Goal: Transaction & Acquisition: Purchase product/service

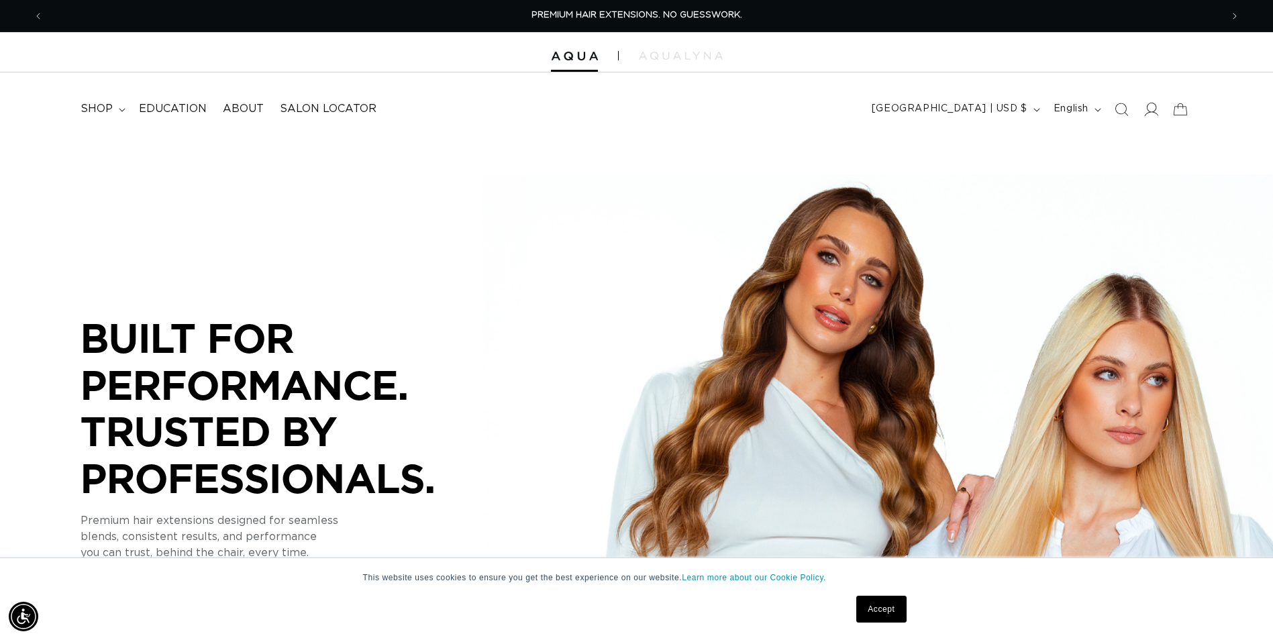
click at [1149, 101] on span at bounding box center [1151, 110] width 30 height 30
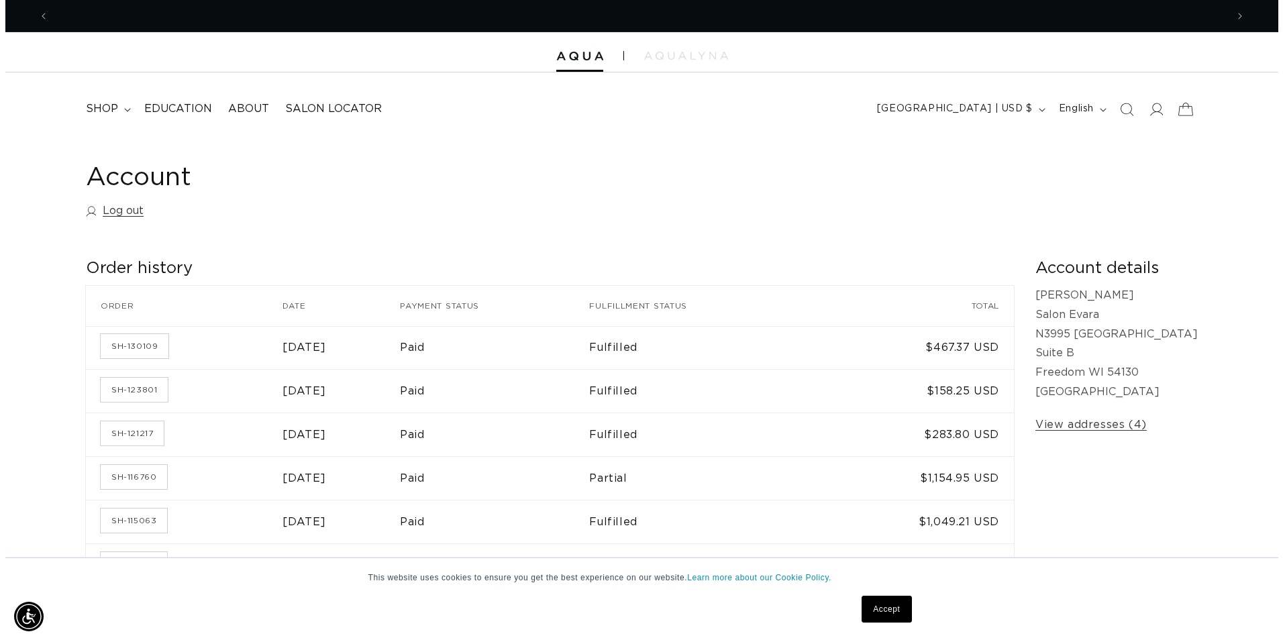
scroll to position [0, 2375]
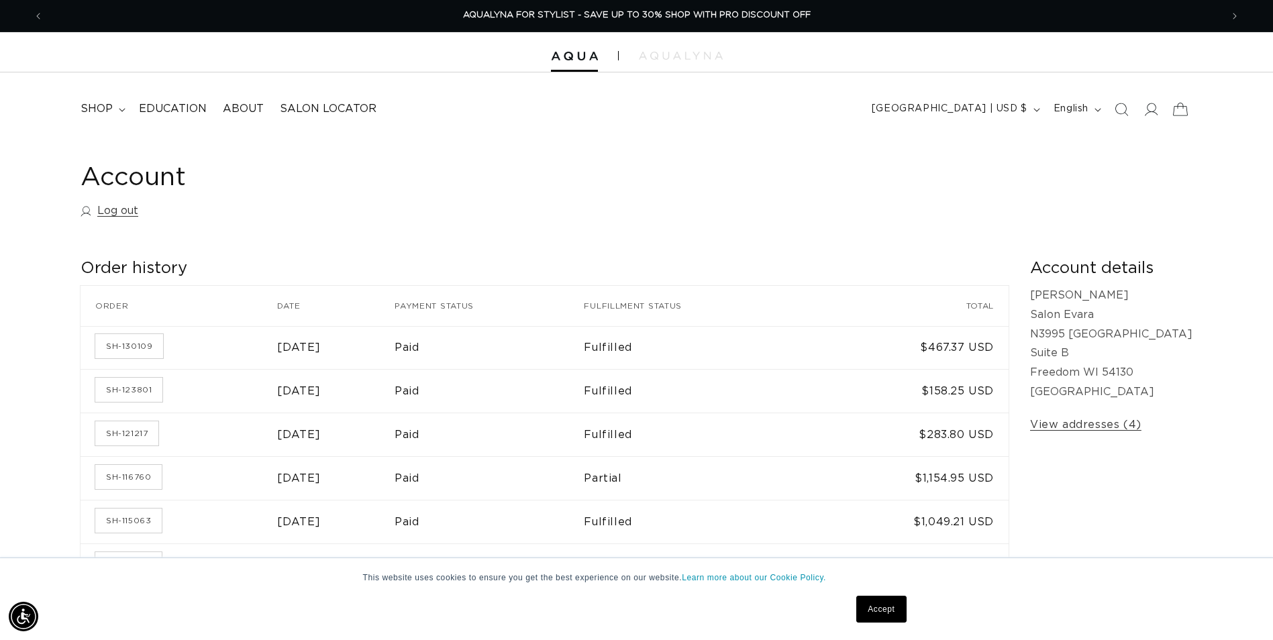
click at [1181, 108] on icon at bounding box center [1180, 109] width 32 height 32
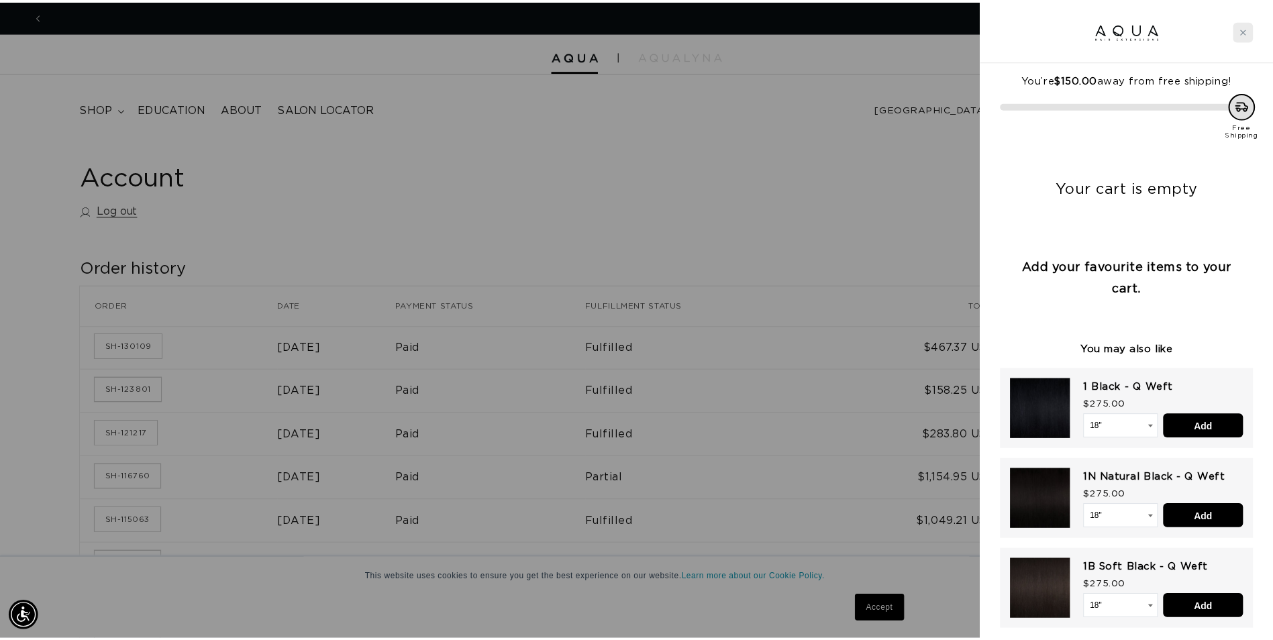
scroll to position [0, 0]
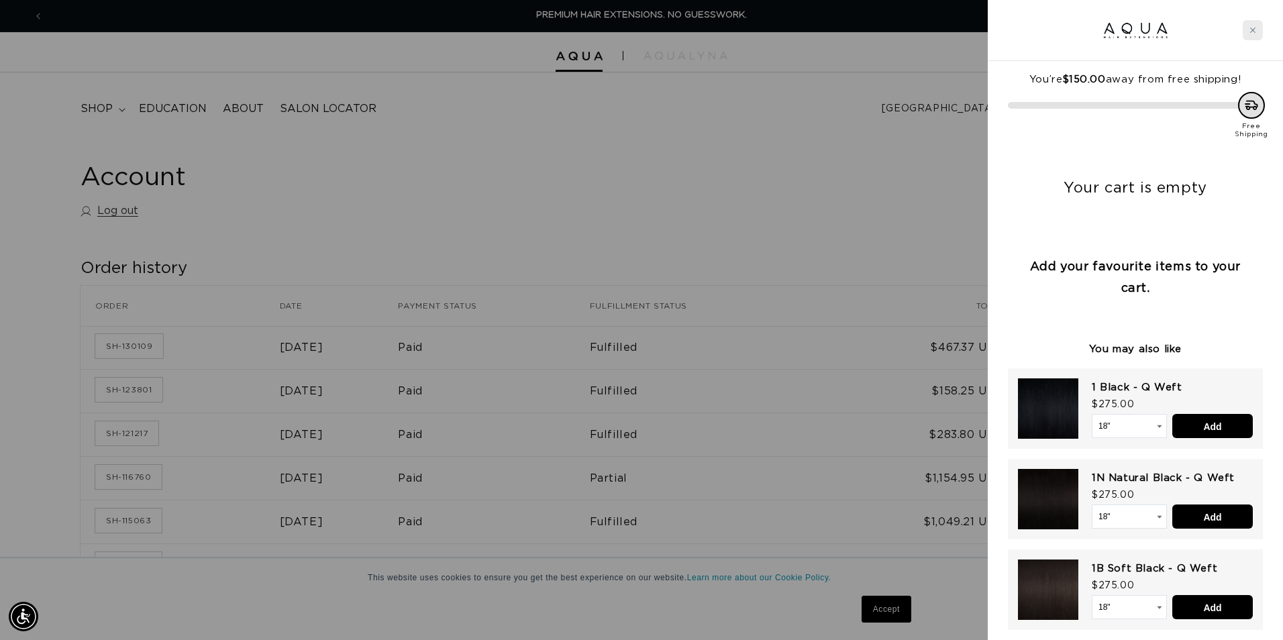
click at [1247, 31] on div "Close cart" at bounding box center [1253, 30] width 20 height 20
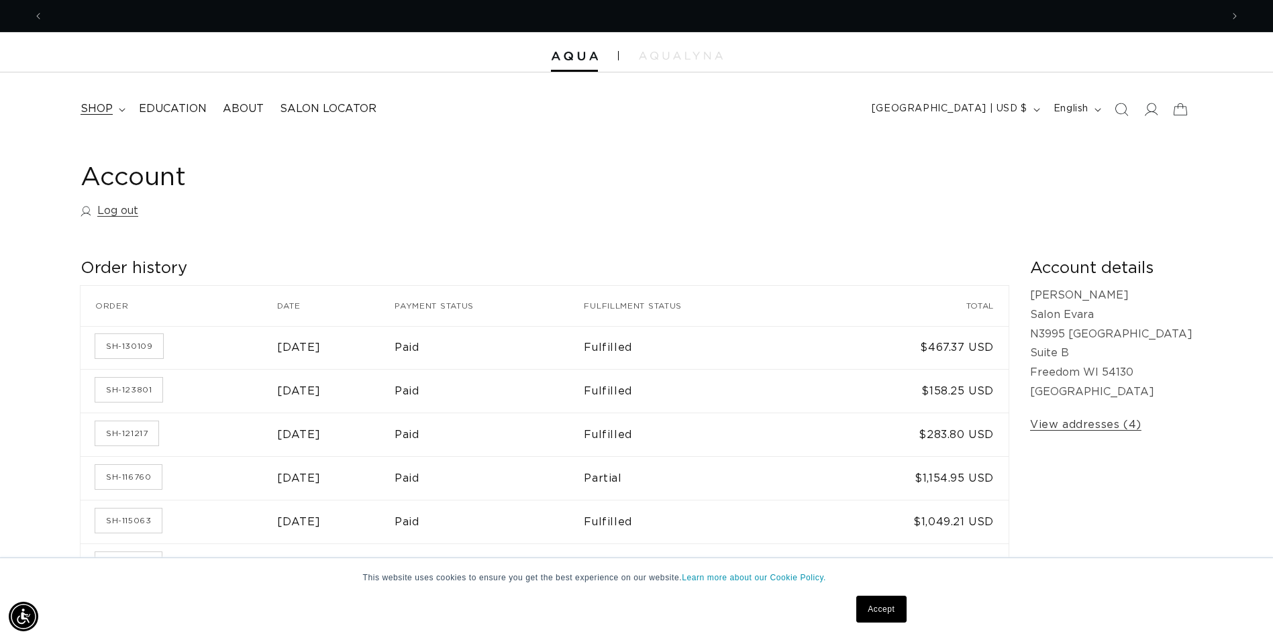
scroll to position [0, 1178]
click at [111, 102] on span "shop" at bounding box center [97, 109] width 32 height 14
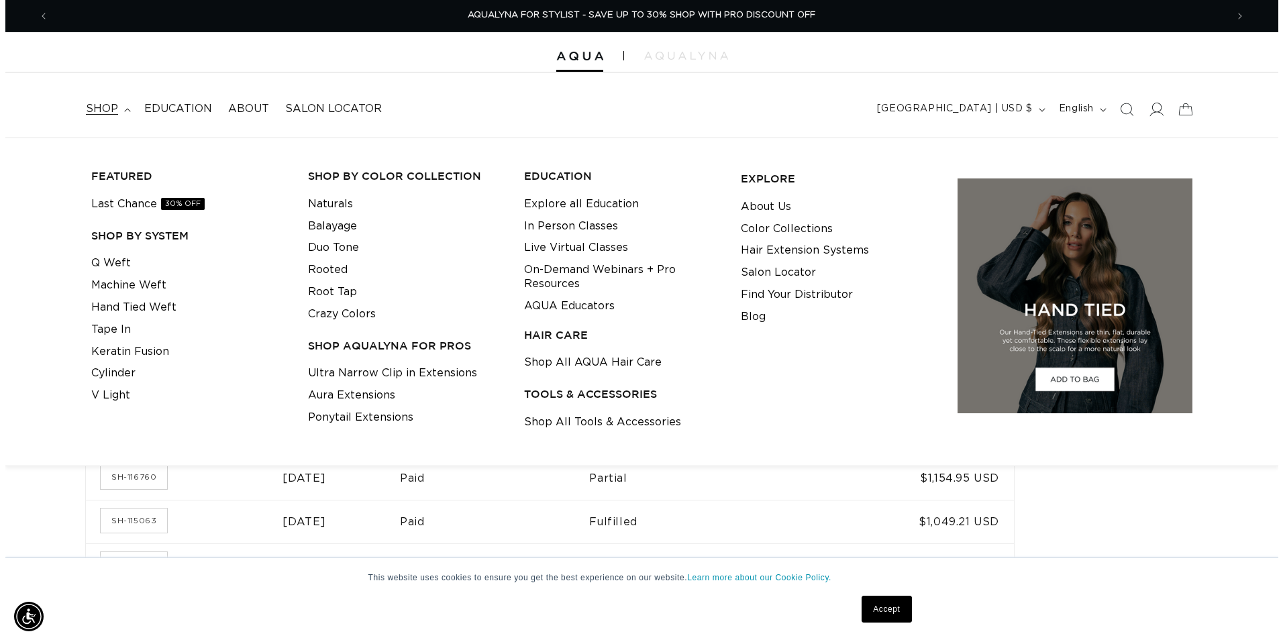
scroll to position [0, 0]
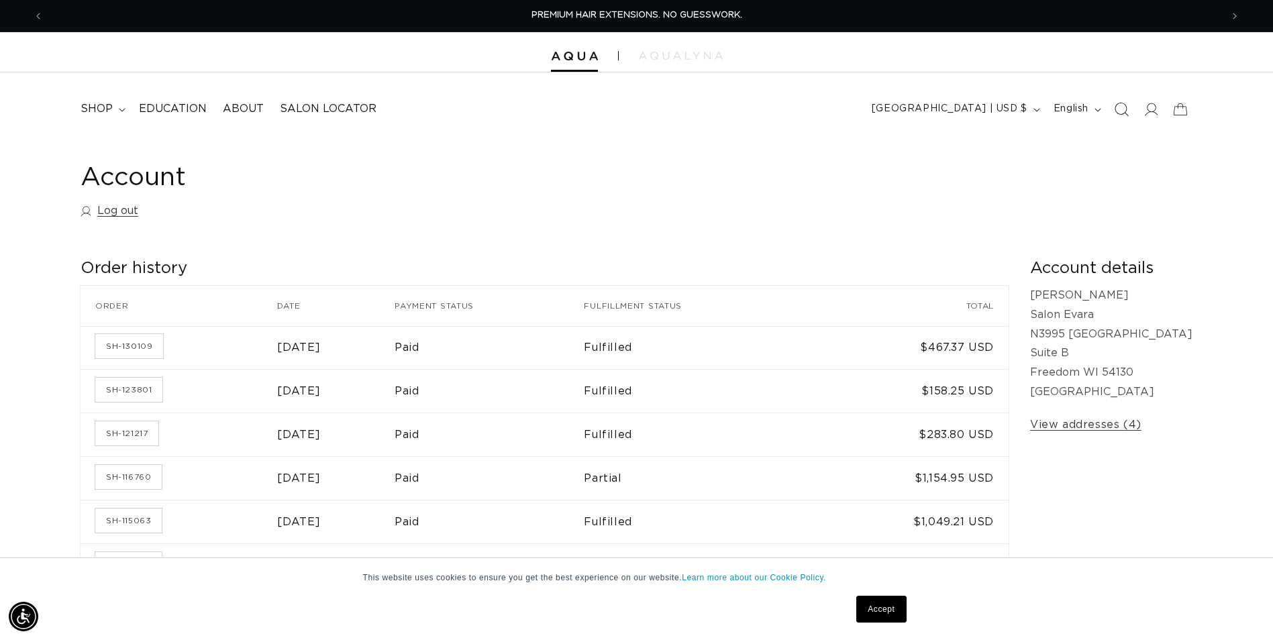
click at [1122, 106] on icon "Search" at bounding box center [1121, 109] width 14 height 14
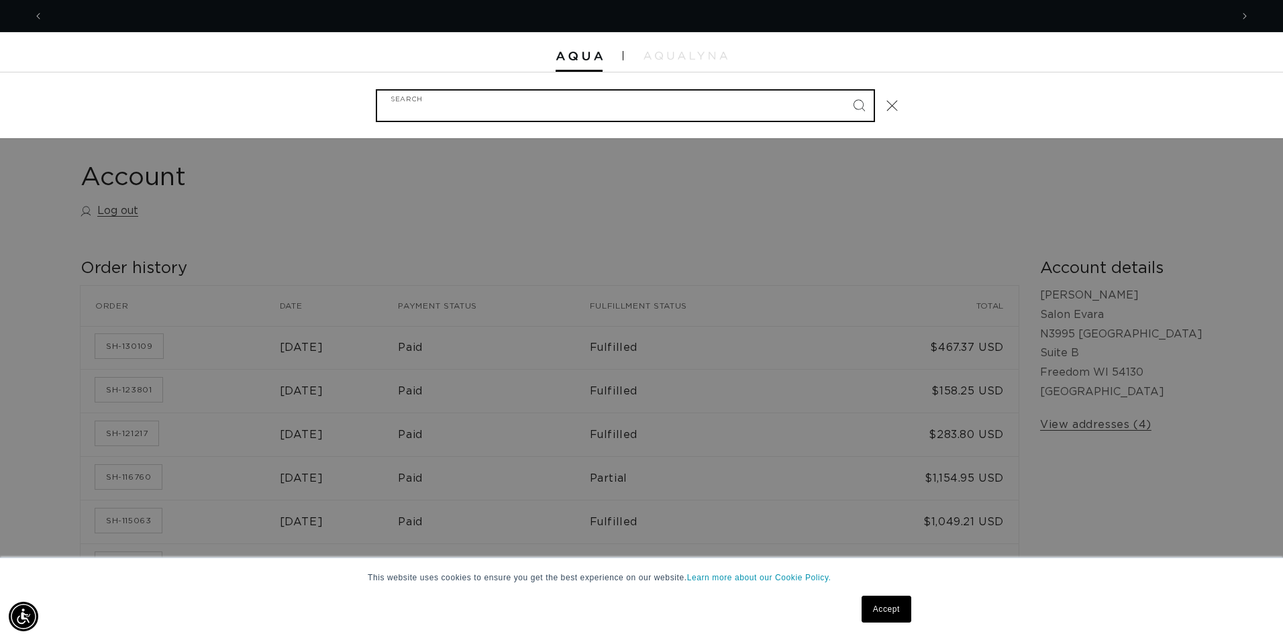
scroll to position [0, 1188]
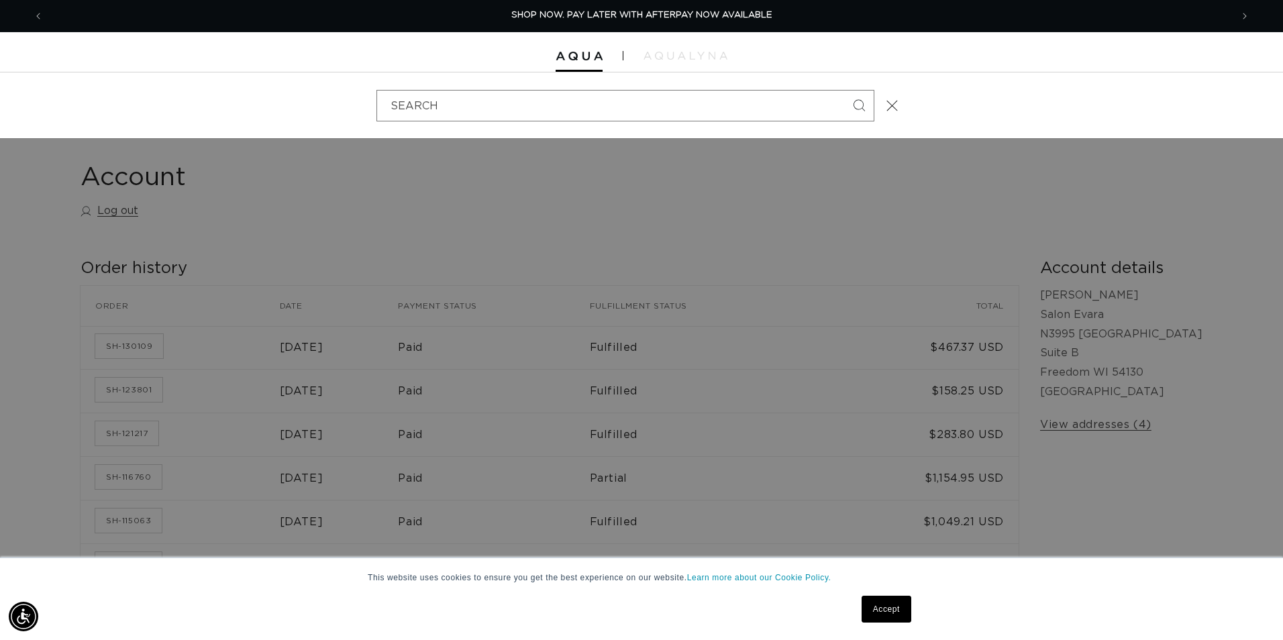
click at [1122, 106] on div "Search" at bounding box center [641, 105] width 1283 height 66
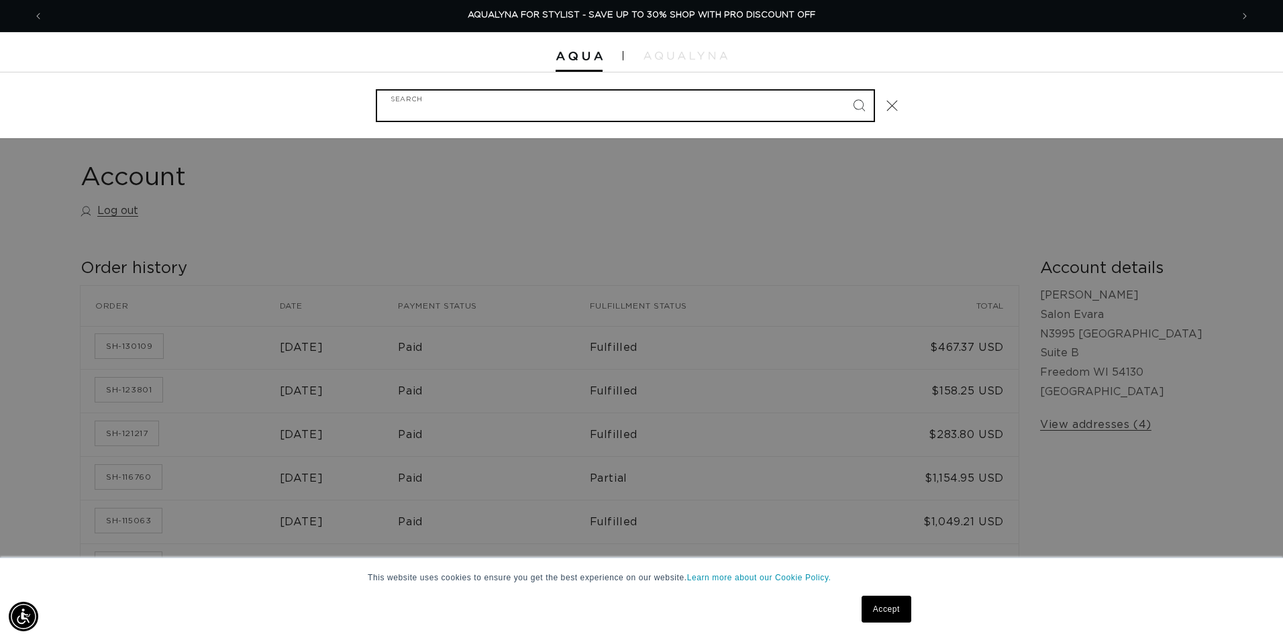
click at [416, 104] on input "Search" at bounding box center [625, 106] width 497 height 30
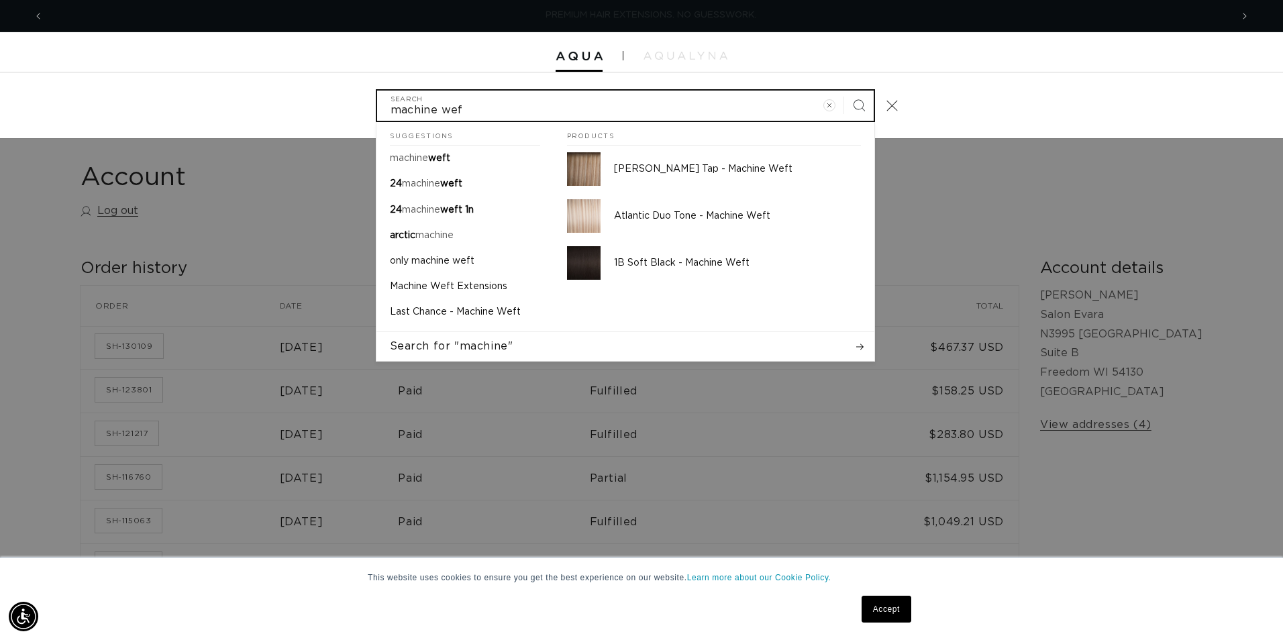
scroll to position [0, 1188]
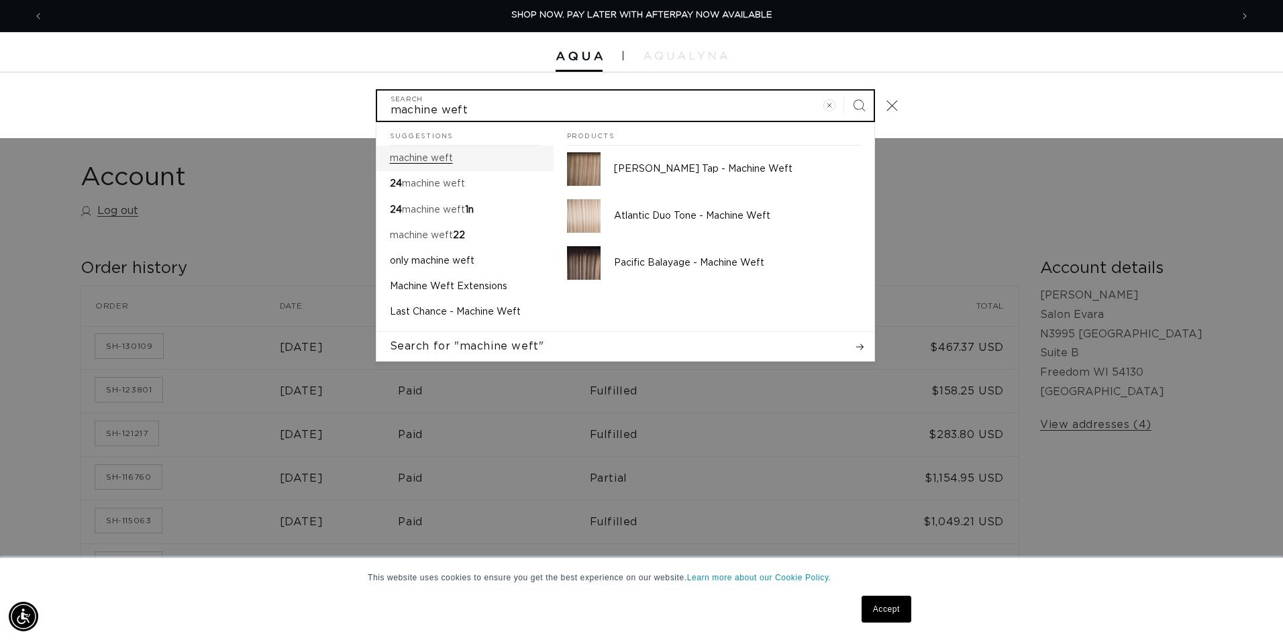
type input "machine weft"
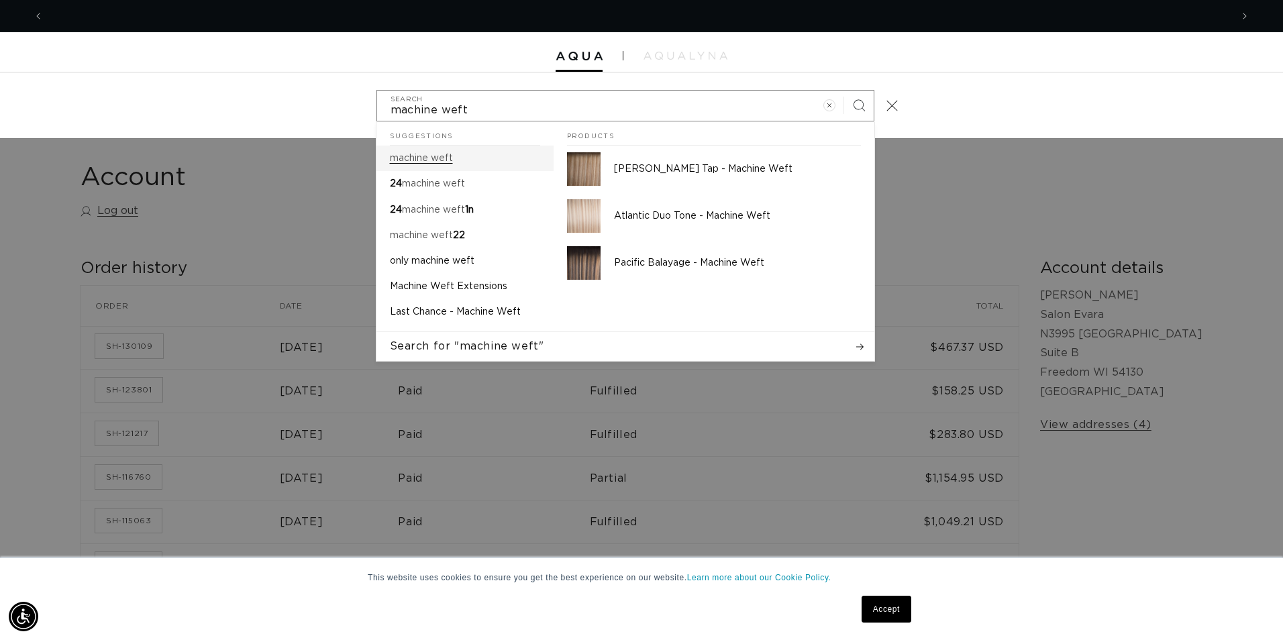
click at [427, 156] on mark "machine weft" at bounding box center [421, 158] width 63 height 9
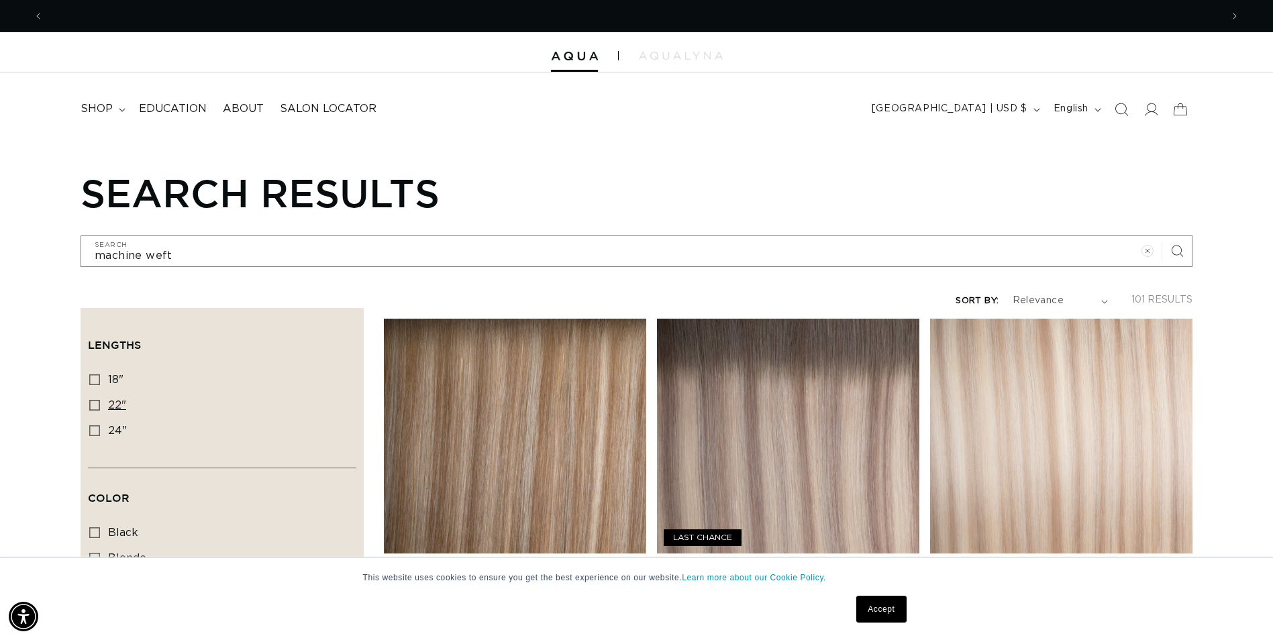
click at [95, 400] on icon at bounding box center [94, 405] width 11 height 11
click at [95, 400] on input "22" 22" (39 products)" at bounding box center [94, 405] width 11 height 11
checkbox input "true"
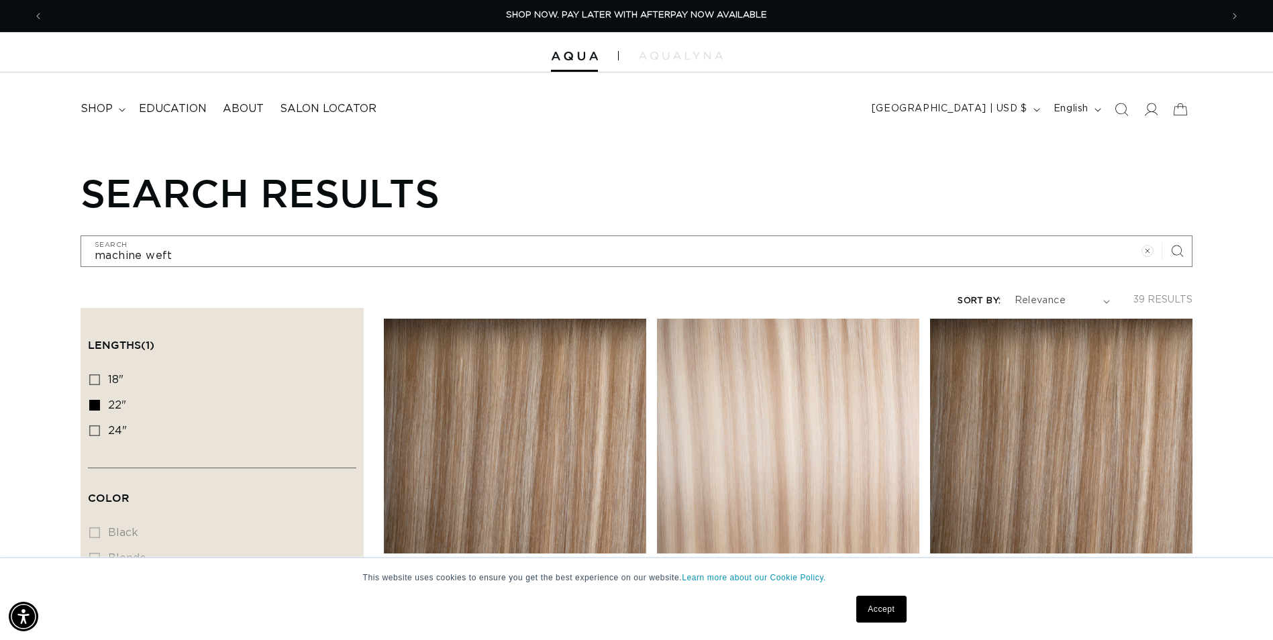
click at [95, 525] on li "Black Black (0 products)" at bounding box center [218, 533] width 258 height 25
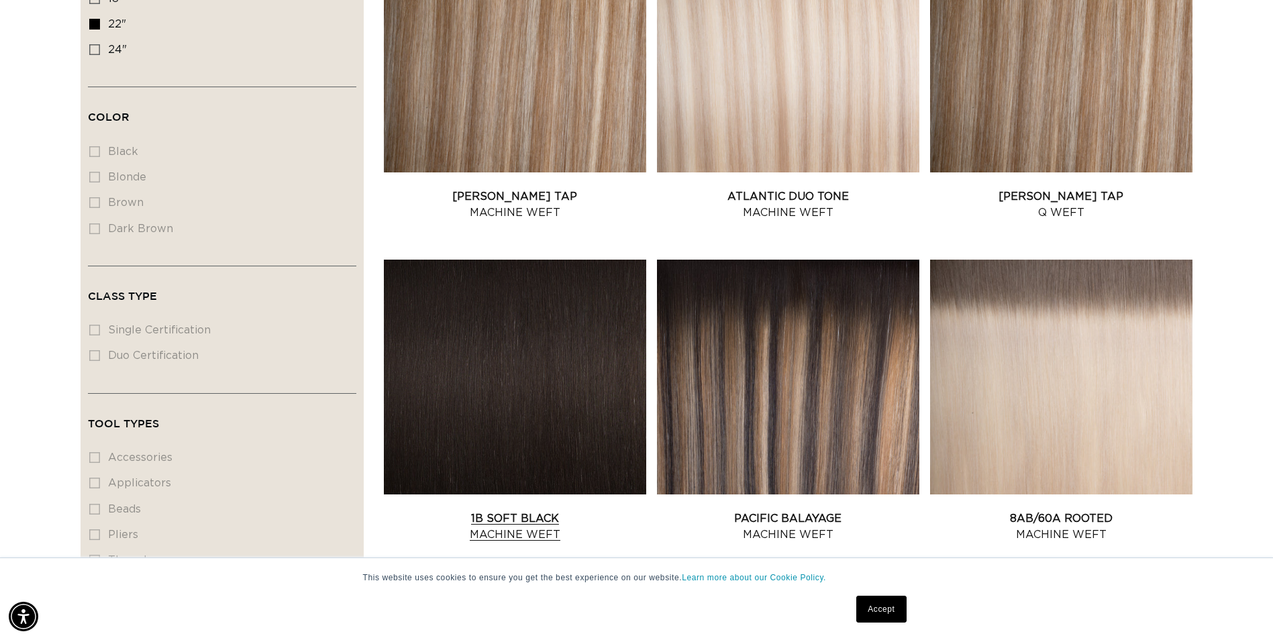
click at [527, 511] on link "1B Soft Black Machine Weft" at bounding box center [515, 527] width 262 height 32
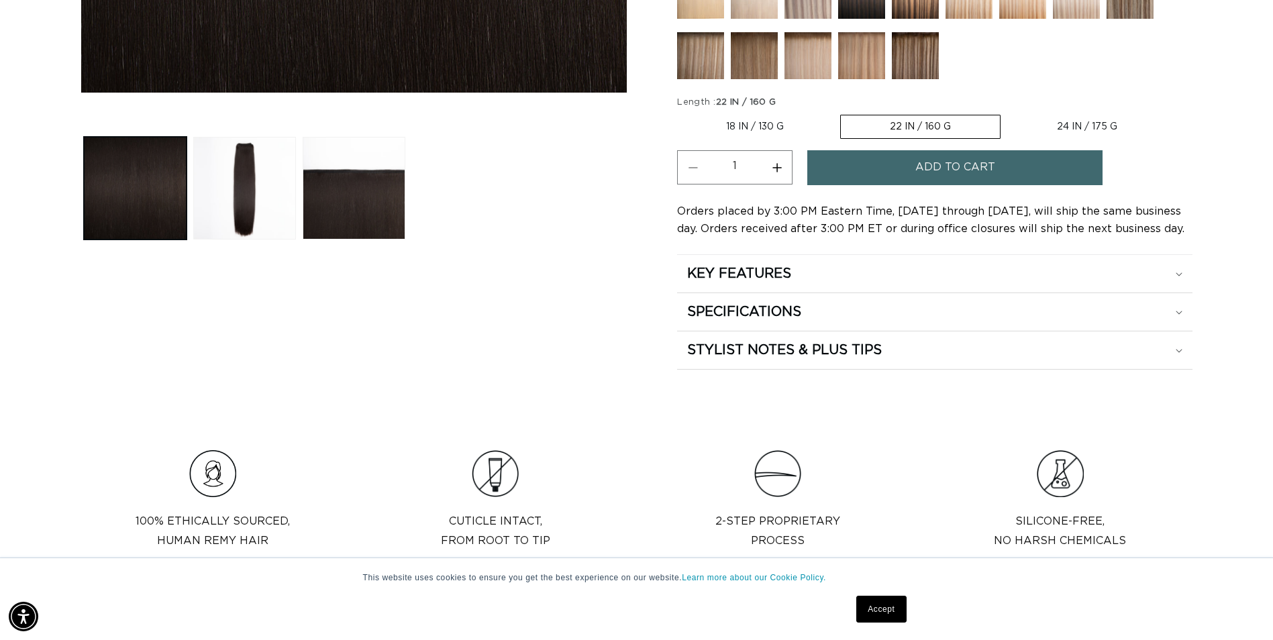
click at [974, 164] on span "Add to cart" at bounding box center [955, 167] width 80 height 34
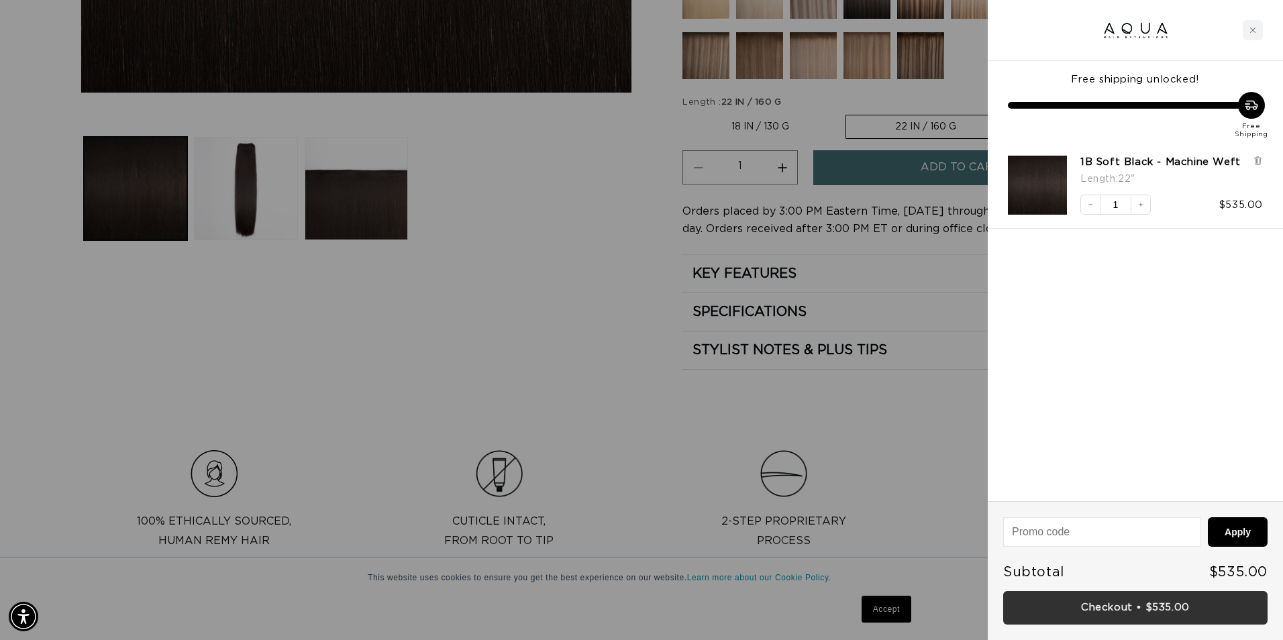
scroll to position [0, 2375]
click at [1180, 608] on link "Checkout • $535.00" at bounding box center [1135, 608] width 264 height 34
